Goal: Find specific page/section: Find specific page/section

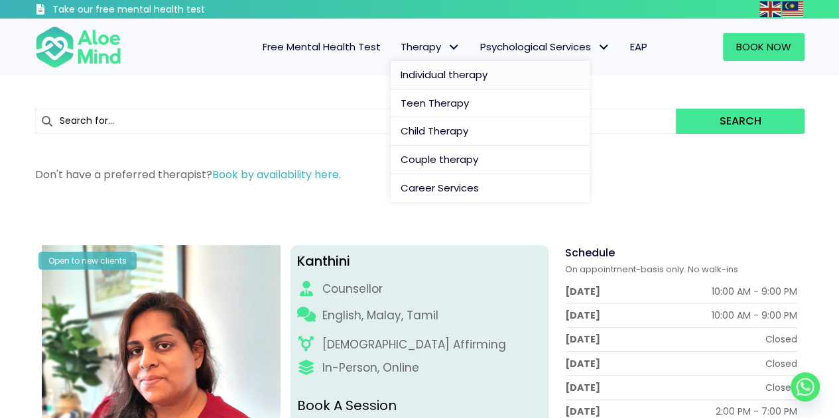
click at [422, 65] on link "Individual therapy" at bounding box center [489, 75] width 199 height 29
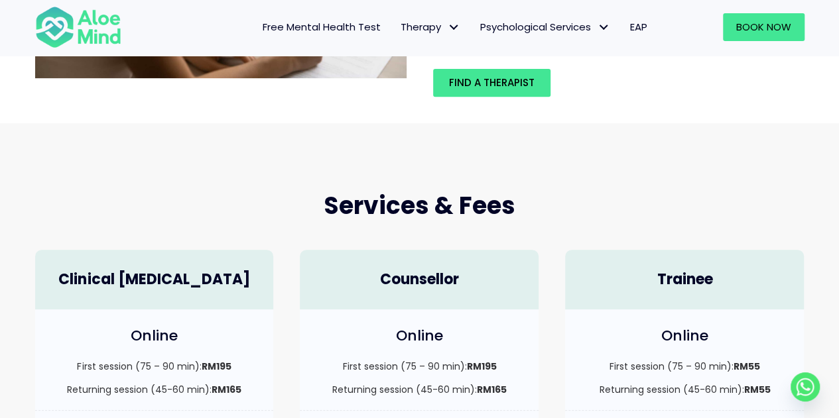
scroll to position [133, 0]
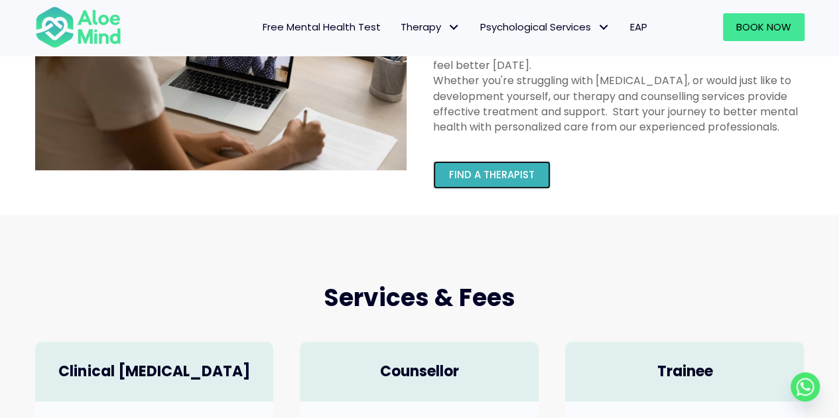
click at [494, 180] on span "Find a therapist" at bounding box center [492, 175] width 86 height 14
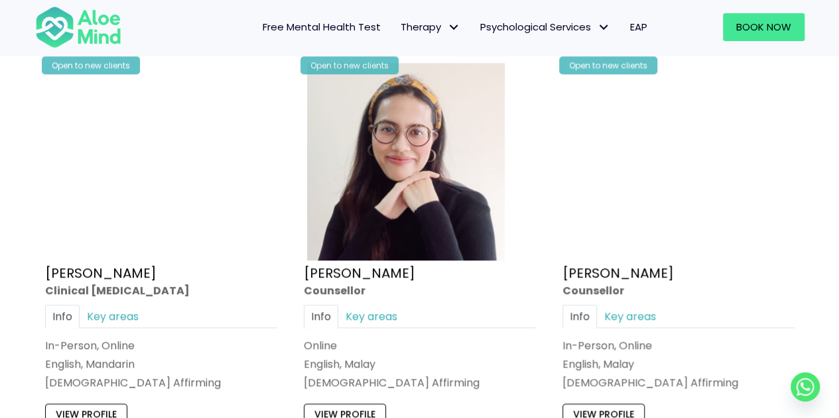
scroll to position [3182, 0]
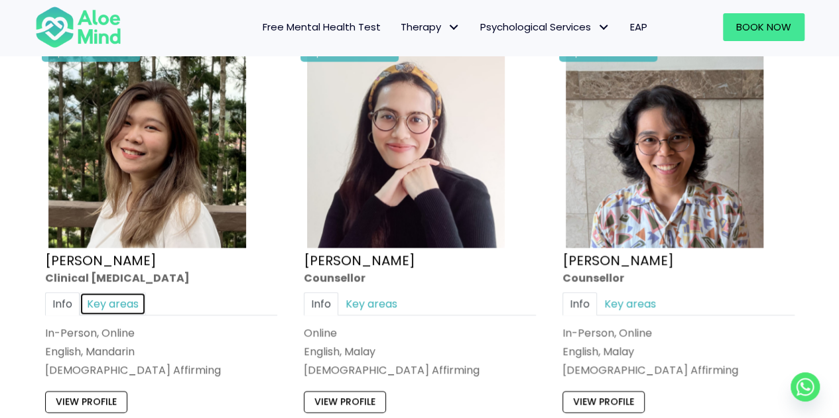
click at [136, 298] on link "Key areas" at bounding box center [113, 303] width 66 height 23
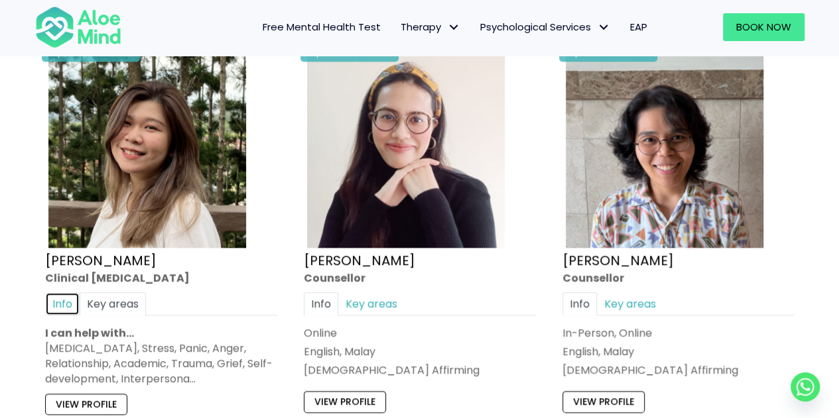
click at [68, 298] on link "Info" at bounding box center [62, 303] width 34 height 23
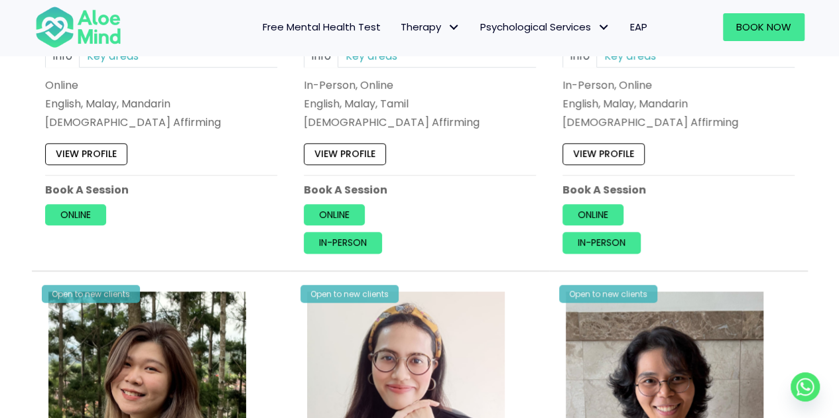
scroll to position [2832, 0]
